Goal: Task Accomplishment & Management: Use online tool/utility

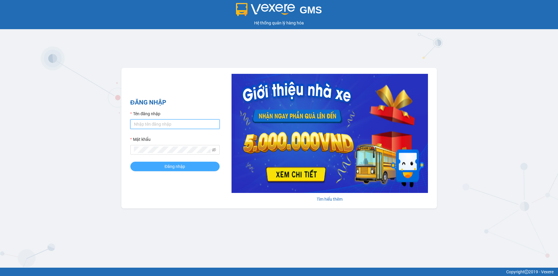
type input "loan.dinhnhan"
click at [181, 163] on span "Đăng nhập" at bounding box center [175, 166] width 21 height 7
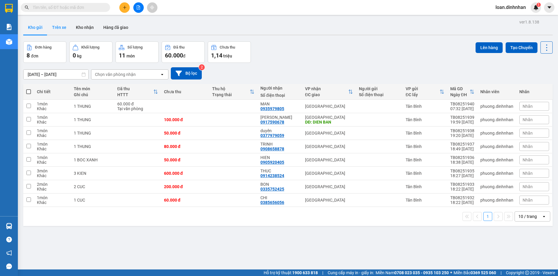
click at [65, 26] on button "Trên xe" at bounding box center [59, 27] width 24 height 14
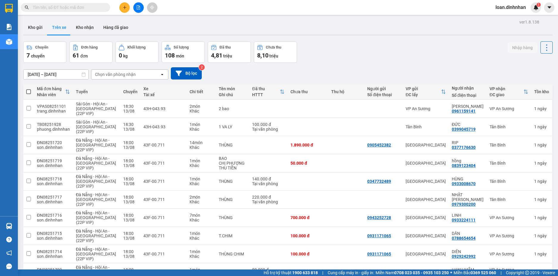
click at [117, 78] on div "Chọn văn phòng nhận" at bounding box center [125, 75] width 68 height 10
click at [126, 75] on div "Chọn văn phòng nhận" at bounding box center [115, 74] width 41 height 6
click at [128, 75] on div "Chọn văn phòng nhận" at bounding box center [115, 74] width 41 height 6
drag, startPoint x: 103, startPoint y: 85, endPoint x: 161, endPoint y: 85, distance: 58.1
click at [106, 85] on span "Tân Bình" at bounding box center [104, 87] width 17 height 6
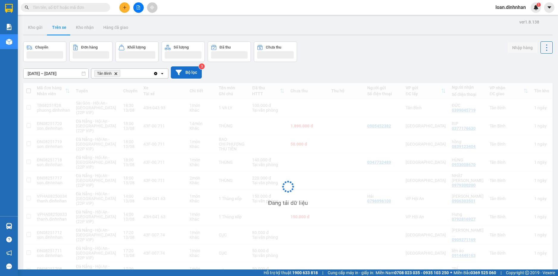
click at [190, 71] on button "Bộ lọc" at bounding box center [186, 72] width 31 height 12
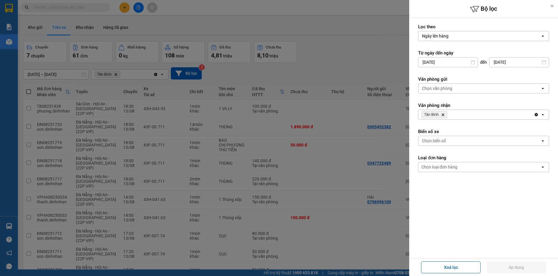
drag, startPoint x: 189, startPoint y: 98, endPoint x: 184, endPoint y: 100, distance: 5.1
click at [189, 99] on div at bounding box center [279, 138] width 558 height 276
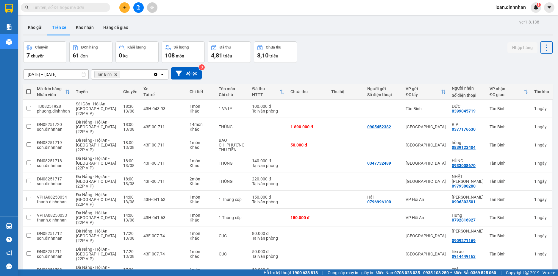
click at [30, 89] on label at bounding box center [28, 92] width 5 height 6
click at [29, 89] on input "checkbox" at bounding box center [29, 89] width 0 height 0
checkbox input "true"
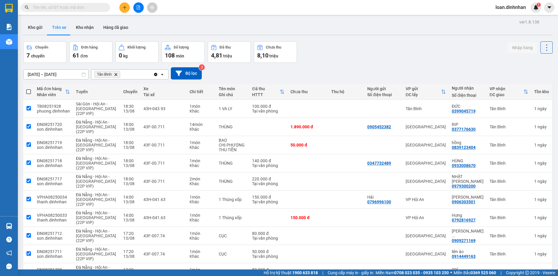
checkbox input "true"
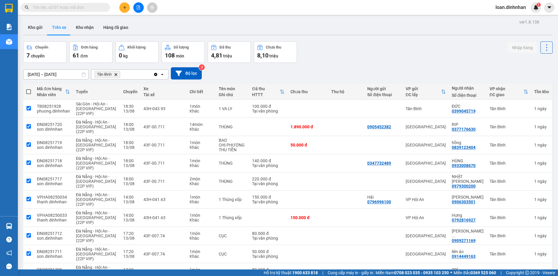
checkbox input "true"
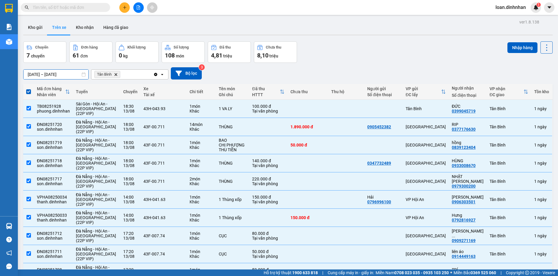
click at [59, 74] on input "[DATE] – [DATE]" at bounding box center [56, 75] width 65 height 10
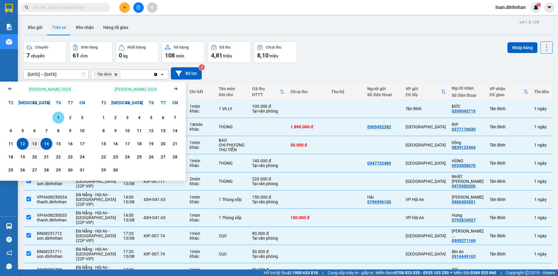
click at [55, 118] on div "1" at bounding box center [58, 117] width 8 height 7
click at [46, 141] on div "14" at bounding box center [46, 143] width 8 height 7
type input "[DATE] – [DATE]"
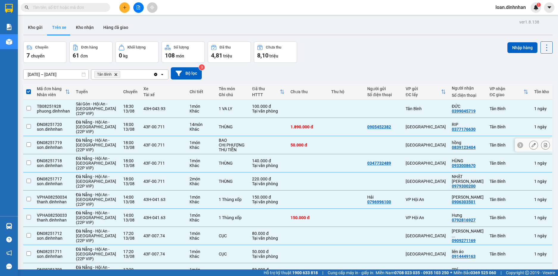
checkbox input "false"
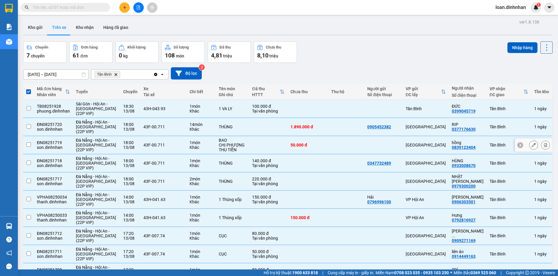
checkbox input "false"
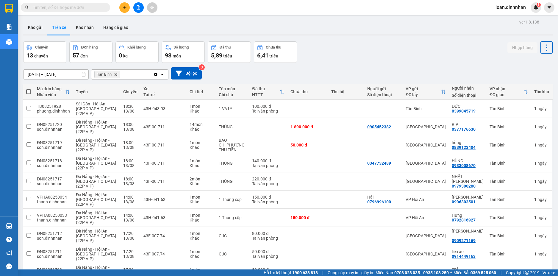
click at [26, 91] on span at bounding box center [28, 91] width 5 height 5
click at [29, 89] on input "checkbox" at bounding box center [29, 89] width 0 height 0
checkbox input "true"
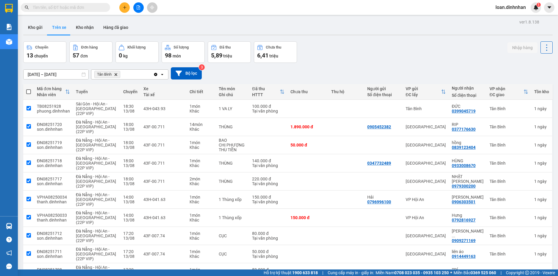
checkbox input "true"
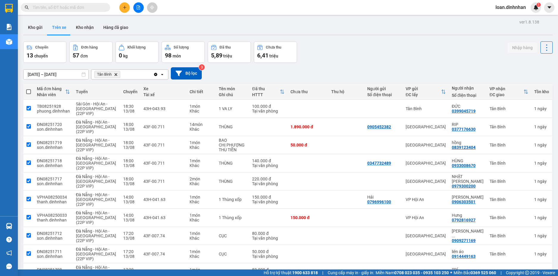
checkbox input "true"
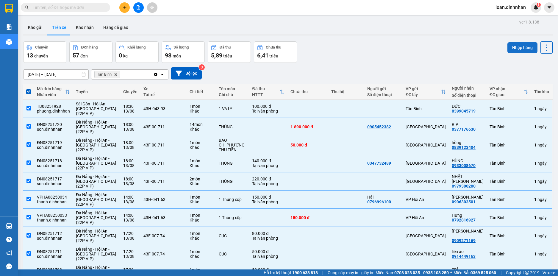
click at [508, 50] on button "Nhập hàng" at bounding box center [523, 47] width 30 height 11
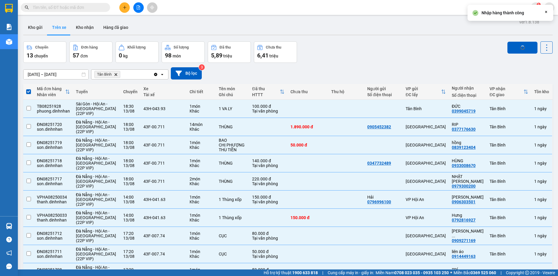
checkbox input "false"
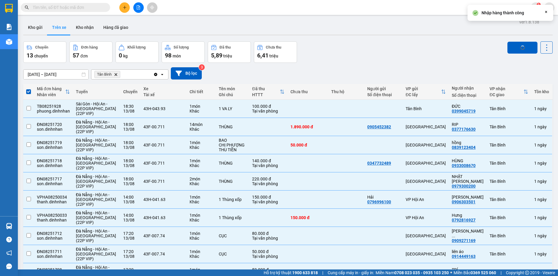
checkbox input "false"
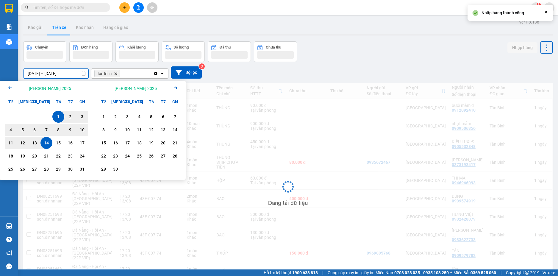
click at [62, 77] on input "[DATE] – [DATE]" at bounding box center [56, 74] width 65 height 10
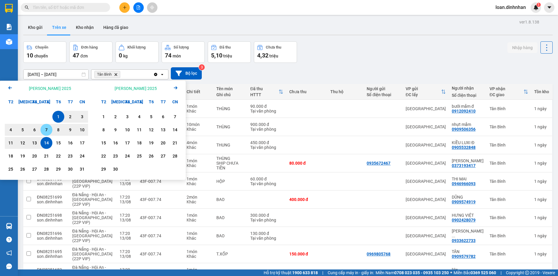
click at [44, 126] on div "7" at bounding box center [46, 130] width 12 height 12
click at [47, 142] on div "14" at bounding box center [46, 142] width 8 height 7
type input "[DATE] – [DATE]"
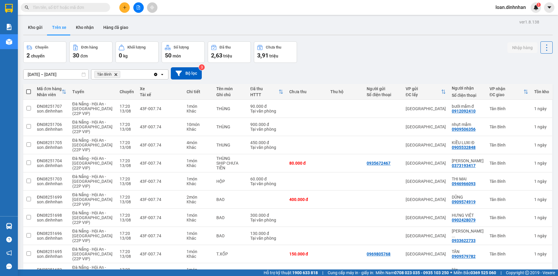
drag, startPoint x: 29, startPoint y: 92, endPoint x: 35, endPoint y: 91, distance: 6.8
click at [31, 92] on th at bounding box center [28, 92] width 11 height 16
click at [29, 92] on span at bounding box center [28, 91] width 5 height 5
click at [29, 89] on input "checkbox" at bounding box center [29, 89] width 0 height 0
checkbox input "true"
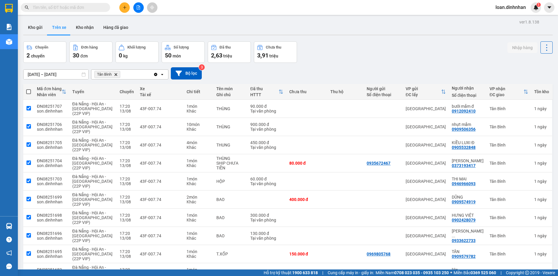
checkbox input "true"
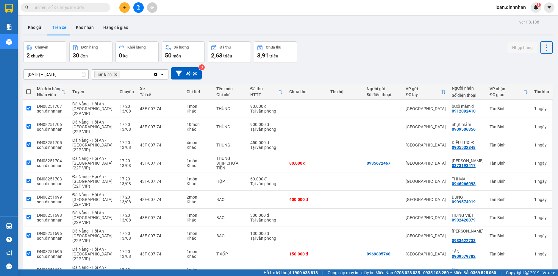
checkbox input "true"
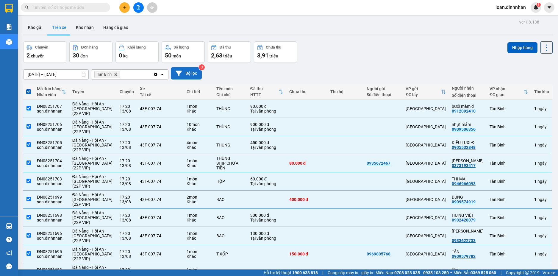
click at [187, 70] on button "Bộ lọc" at bounding box center [186, 73] width 31 height 12
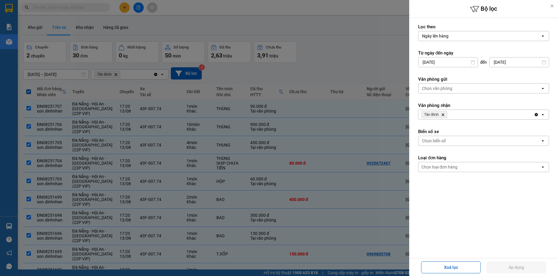
drag, startPoint x: 315, startPoint y: 63, endPoint x: 280, endPoint y: 79, distance: 39.4
click at [316, 63] on div at bounding box center [279, 138] width 558 height 276
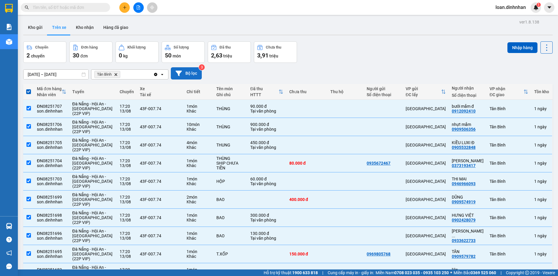
click at [190, 74] on button "Bộ lọc" at bounding box center [186, 73] width 31 height 12
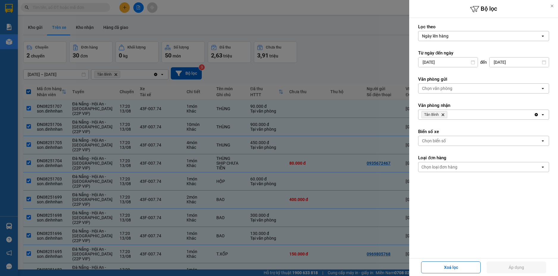
click at [337, 64] on div at bounding box center [279, 138] width 558 height 276
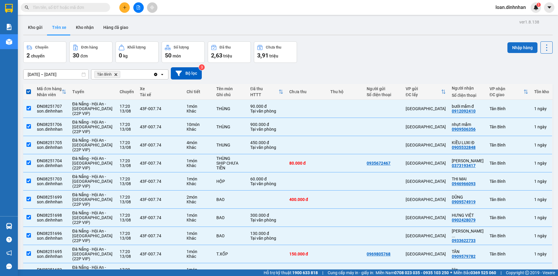
click at [524, 47] on button "Nhập hàng" at bounding box center [523, 47] width 30 height 11
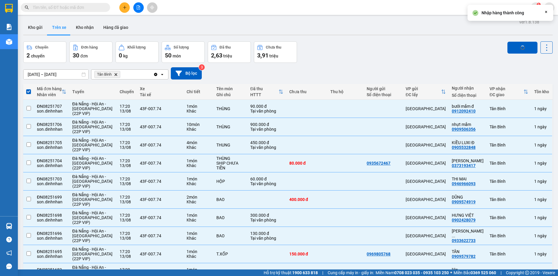
checkbox input "false"
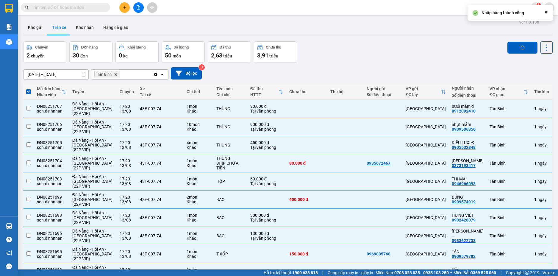
checkbox input "false"
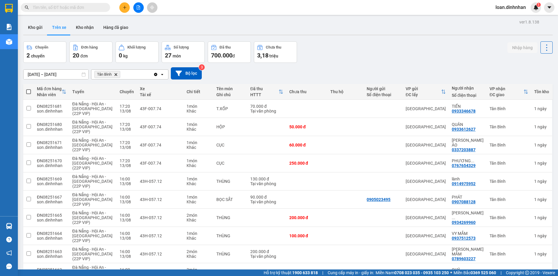
drag, startPoint x: 28, startPoint y: 88, endPoint x: 38, endPoint y: 86, distance: 10.6
click at [33, 87] on th at bounding box center [28, 92] width 11 height 16
click at [27, 91] on span at bounding box center [28, 91] width 5 height 5
click at [29, 89] on input "checkbox" at bounding box center [29, 89] width 0 height 0
checkbox input "true"
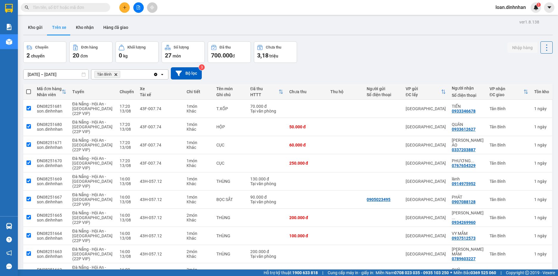
checkbox input "true"
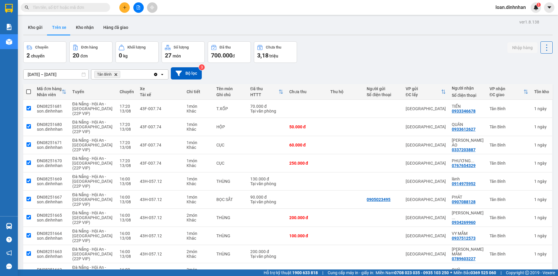
checkbox input "true"
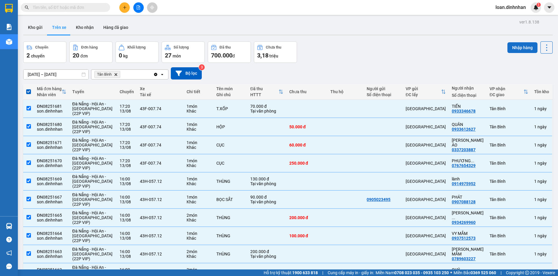
click at [511, 45] on button "Nhập hàng" at bounding box center [523, 47] width 30 height 11
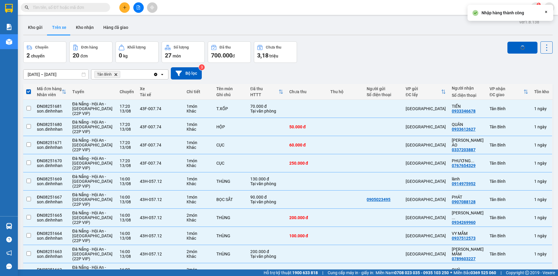
checkbox input "false"
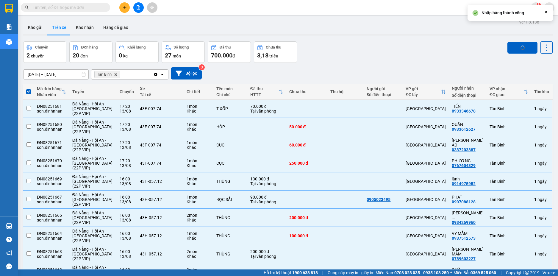
checkbox input "false"
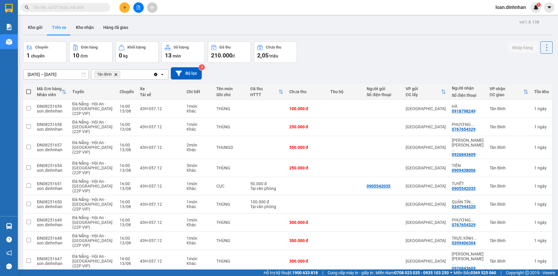
click at [28, 89] on label at bounding box center [28, 92] width 5 height 6
click at [29, 89] on input "checkbox" at bounding box center [29, 89] width 0 height 0
checkbox input "true"
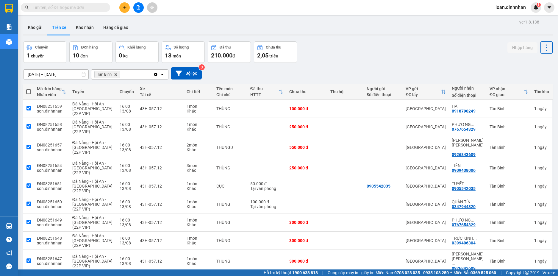
checkbox input "true"
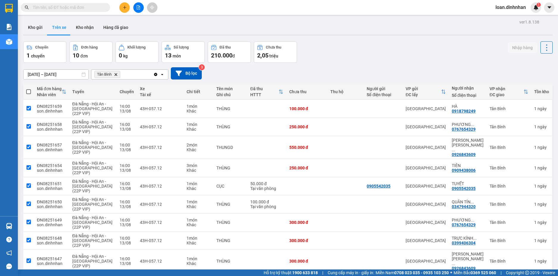
checkbox input "true"
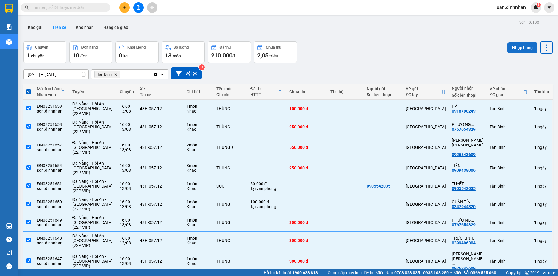
click at [525, 50] on button "Nhập hàng" at bounding box center [523, 47] width 30 height 11
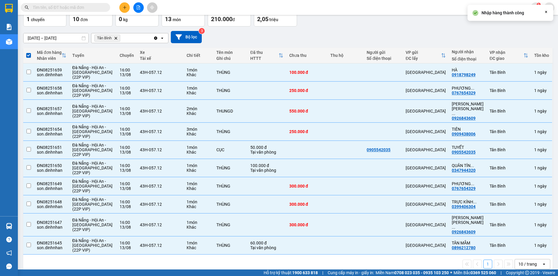
checkbox input "false"
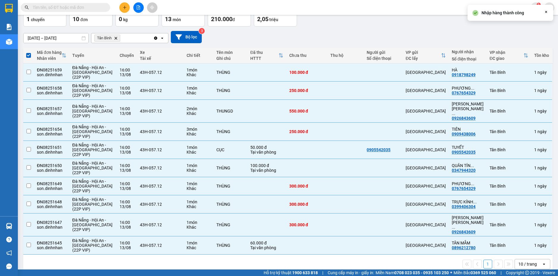
checkbox input "false"
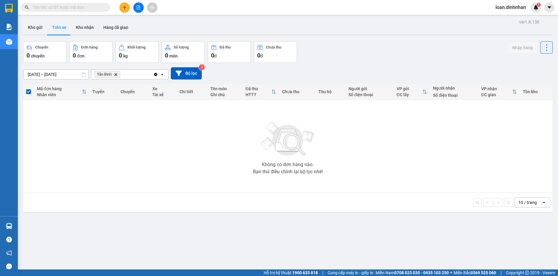
drag, startPoint x: 29, startPoint y: 91, endPoint x: 13, endPoint y: 85, distance: 17.0
click at [28, 91] on span at bounding box center [28, 91] width 5 height 5
click at [29, 89] on input "checkbox" at bounding box center [29, 89] width 0 height 0
click at [162, 71] on div "Clear all open" at bounding box center [160, 75] width 15 height 10
click at [62, 134] on div "Không có đơn hàng nào. Bạn thử điều chỉnh lại bộ lọc nhé!" at bounding box center [288, 146] width 524 height 89
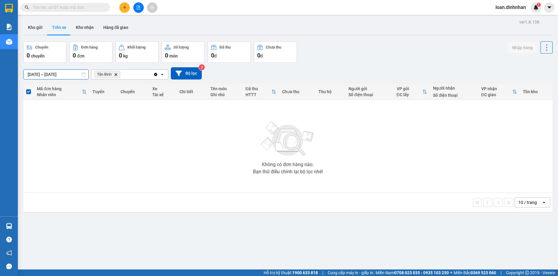
click at [71, 75] on input "[DATE] – [DATE]" at bounding box center [56, 75] width 65 height 10
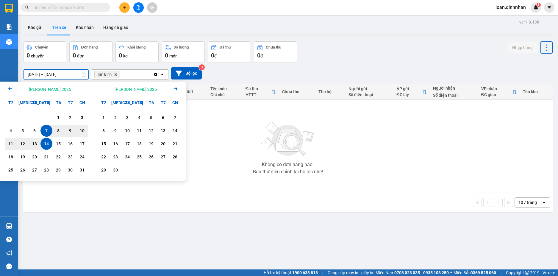
click at [338, 262] on div "ver 1.8.138 Kho gửi Trên xe [PERSON_NAME] Hàng đã giao Chuyến 0 chuyến Đơn hàng…" at bounding box center [288, 156] width 534 height 276
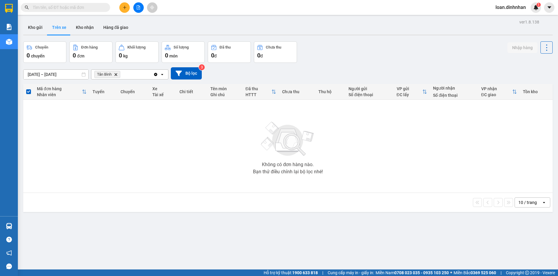
click at [344, 240] on div "ver 1.8.138 Kho gửi Trên xe [PERSON_NAME] Hàng đã giao Chuyến 0 chuyến Đơn hàng…" at bounding box center [288, 156] width 534 height 276
click at [101, 9] on input "text" at bounding box center [68, 7] width 70 height 7
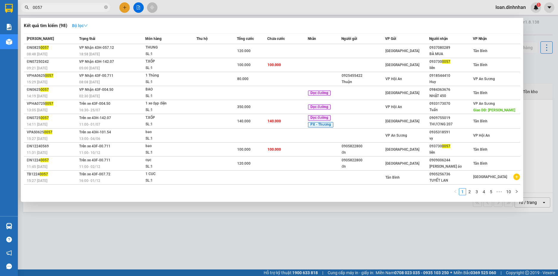
type input "0057"
click at [81, 24] on strong "Bộ lọc" at bounding box center [80, 25] width 16 height 5
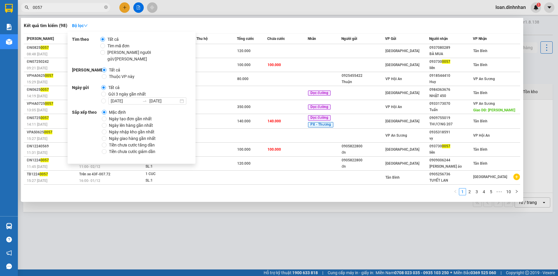
click at [106, 91] on span "Gửi 3 ngày gần nhất" at bounding box center [127, 94] width 42 height 7
click at [106, 92] on input "Gửi 3 ngày gần nhất" at bounding box center [103, 94] width 5 height 5
radio input "true"
radio input "false"
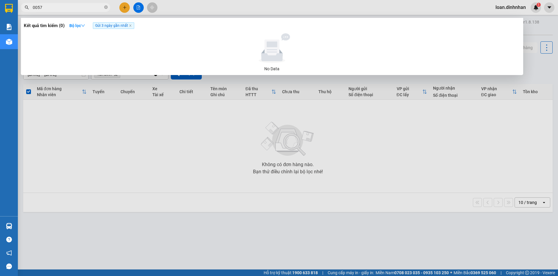
click at [79, 14] on div at bounding box center [279, 138] width 558 height 276
